Goal: Find specific page/section: Find specific page/section

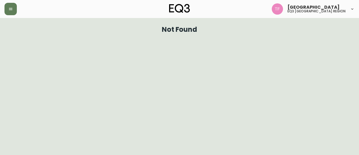
click at [6, 8] on button "button" at bounding box center [10, 9] width 12 height 12
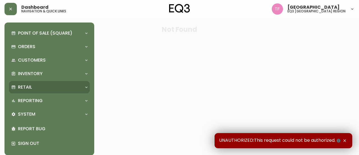
click at [43, 89] on div "Retail" at bounding box center [46, 87] width 71 height 6
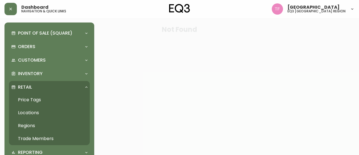
click at [29, 136] on link "Trade Members" at bounding box center [49, 138] width 81 height 13
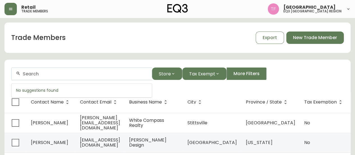
drag, startPoint x: 79, startPoint y: 70, endPoint x: 59, endPoint y: 72, distance: 20.0
paste input "Sanianka [PERSON_NAME]"
type input "Sanianka"
click at [137, 37] on div "Trade Members Export New Trade Member" at bounding box center [177, 38] width 346 height 18
